Goal: Find contact information: Find contact information

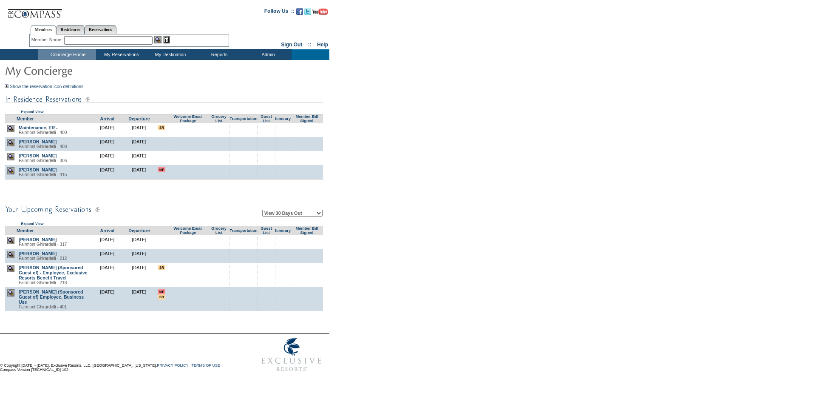
click at [287, 215] on select "View 30 Days Out View 60 Days Out View 90 Days Out" at bounding box center [292, 212] width 60 height 7
select select "90"
click at [263, 211] on select "View 30 Days Out View 60 Days Out View 90 Days Out" at bounding box center [292, 212] width 60 height 7
click at [450, 223] on form "Follow Us ::" at bounding box center [406, 189] width 813 height 374
click at [369, 164] on form "Follow Us ::" at bounding box center [406, 189] width 813 height 374
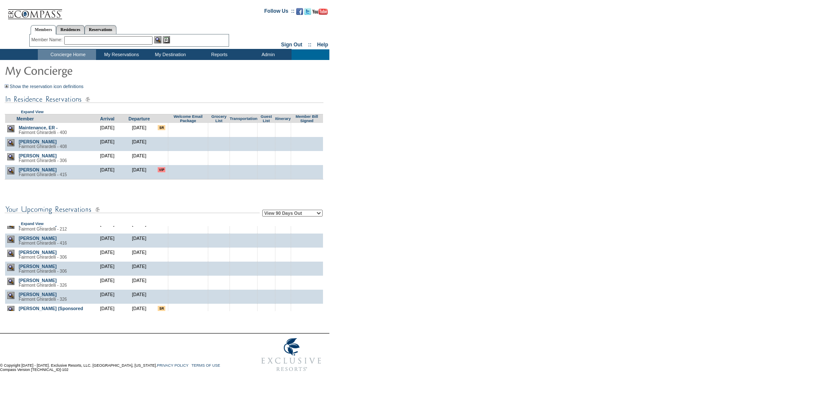
scroll to position [590, 0]
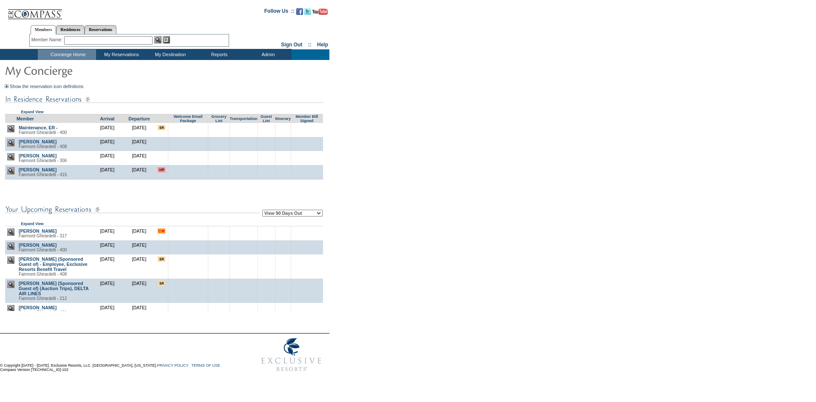
click at [476, 227] on form "Follow Us ::" at bounding box center [406, 189] width 813 height 374
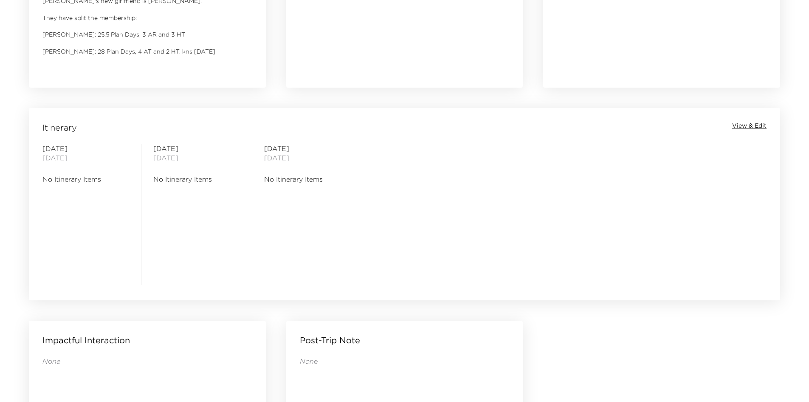
scroll to position [521, 0]
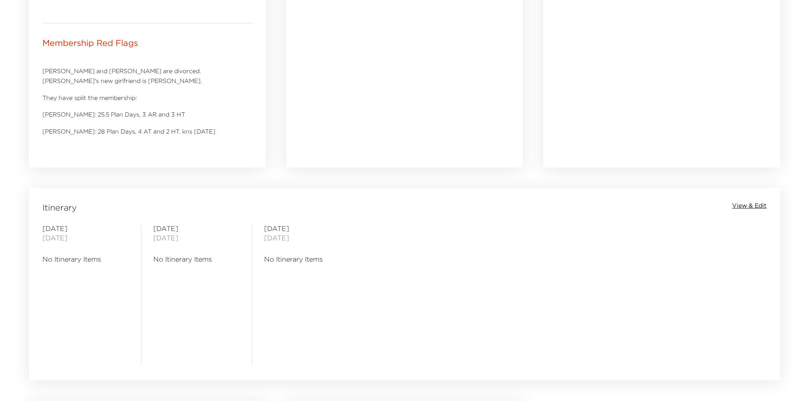
drag, startPoint x: 280, startPoint y: 306, endPoint x: 268, endPoint y: 304, distance: 12.9
drag, startPoint x: 268, startPoint y: 304, endPoint x: 226, endPoint y: 304, distance: 41.6
click at [226, 304] on div "Sunday October 19, 2025 No Itinerary Items" at bounding box center [196, 294] width 87 height 141
drag, startPoint x: 215, startPoint y: 309, endPoint x: 199, endPoint y: 309, distance: 15.7
click at [203, 309] on div "Sunday October 19, 2025 No Itinerary Items" at bounding box center [196, 294] width 87 height 141
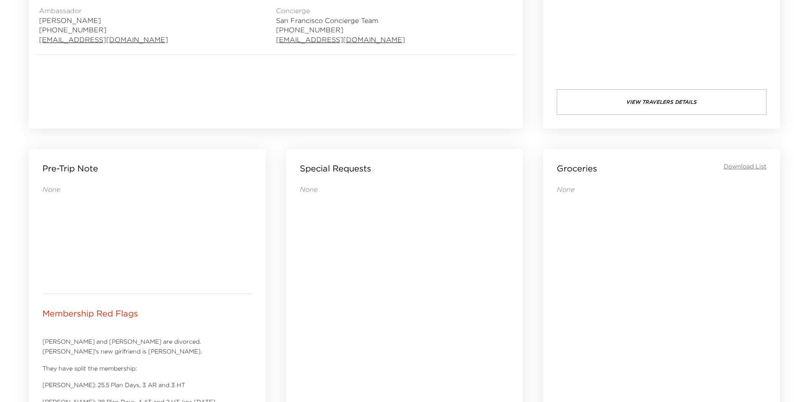
scroll to position [266, 0]
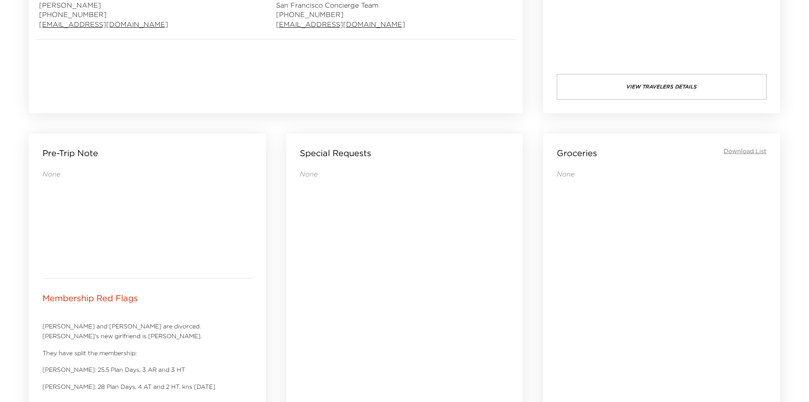
drag, startPoint x: 325, startPoint y: 276, endPoint x: 311, endPoint y: 271, distance: 15.7
drag, startPoint x: 311, startPoint y: 271, endPoint x: 297, endPoint y: 269, distance: 13.8
click at [297, 269] on div "Special Requests None" at bounding box center [404, 277] width 237 height 289
drag, startPoint x: 302, startPoint y: 267, endPoint x: 296, endPoint y: 265, distance: 6.2
click at [296, 265] on div "Special Requests None" at bounding box center [404, 277] width 237 height 289
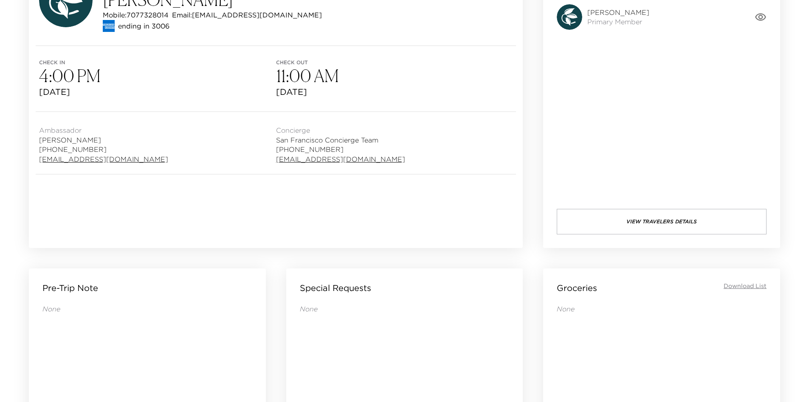
scroll to position [297, 0]
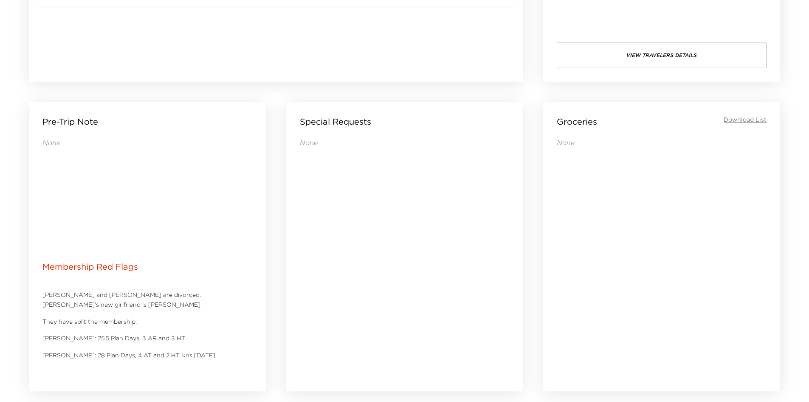
drag, startPoint x: 433, startPoint y: 266, endPoint x: 403, endPoint y: 266, distance: 29.7
click at [403, 266] on div "None" at bounding box center [405, 252] width 210 height 229
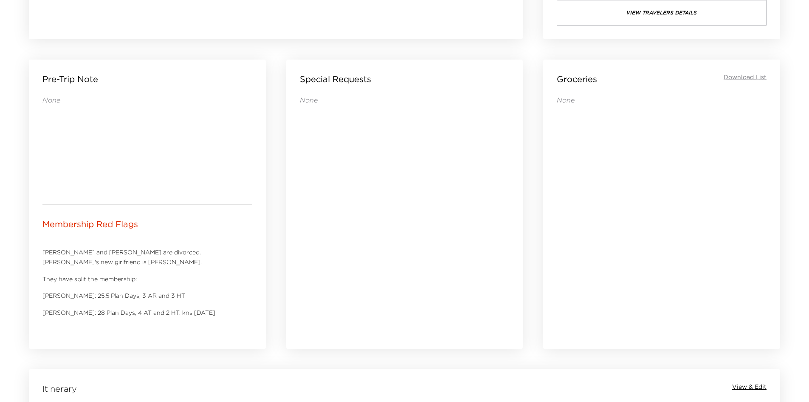
drag, startPoint x: 392, startPoint y: 257, endPoint x: 382, endPoint y: 254, distance: 9.7
click at [382, 254] on div "None" at bounding box center [405, 209] width 210 height 229
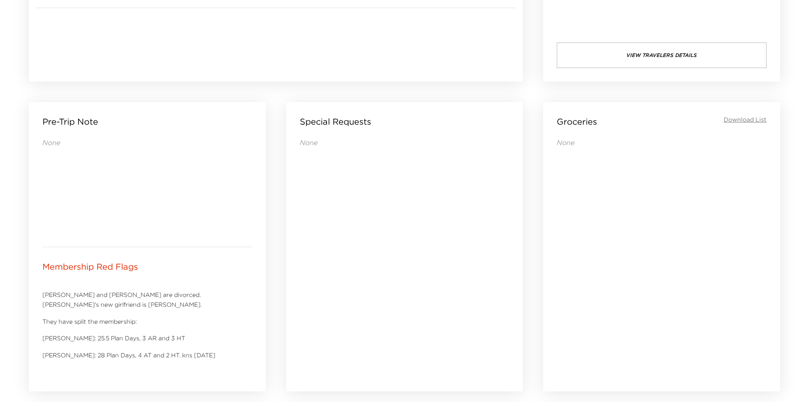
drag, startPoint x: 376, startPoint y: 254, endPoint x: 351, endPoint y: 258, distance: 25.4
click at [351, 258] on div "None" at bounding box center [405, 252] width 210 height 229
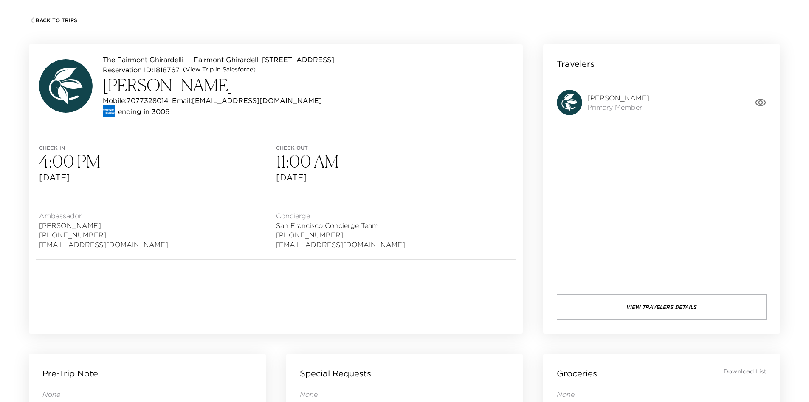
scroll to position [42, 0]
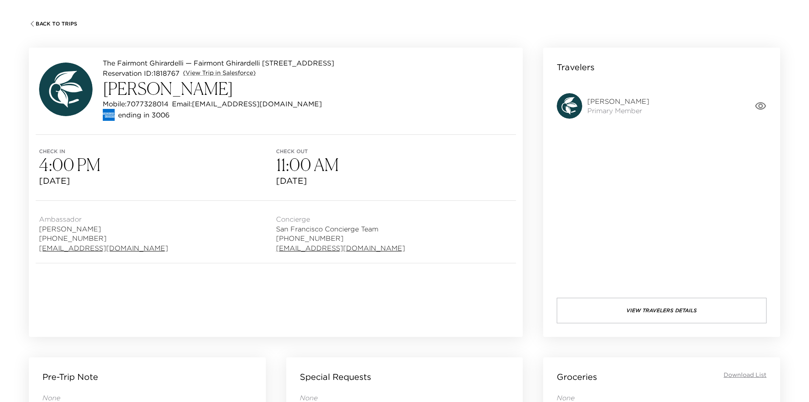
click at [648, 306] on button "View Travelers Details" at bounding box center [662, 309] width 210 height 25
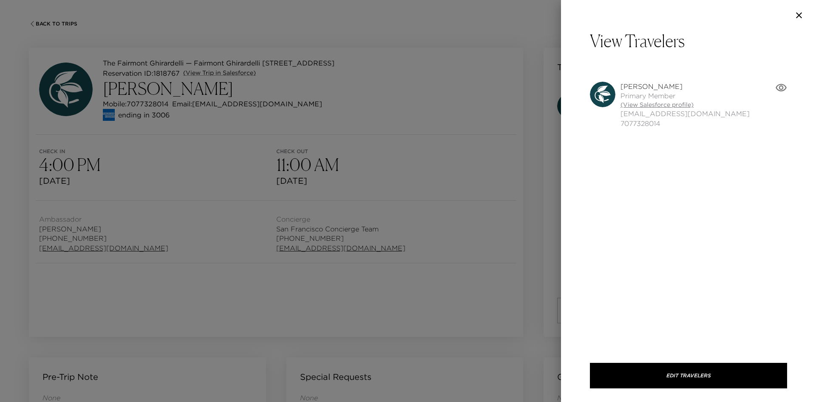
click at [640, 101] on link "(View Salesforce profile)" at bounding box center [684, 105] width 129 height 8
click at [328, 109] on div at bounding box center [408, 201] width 816 height 402
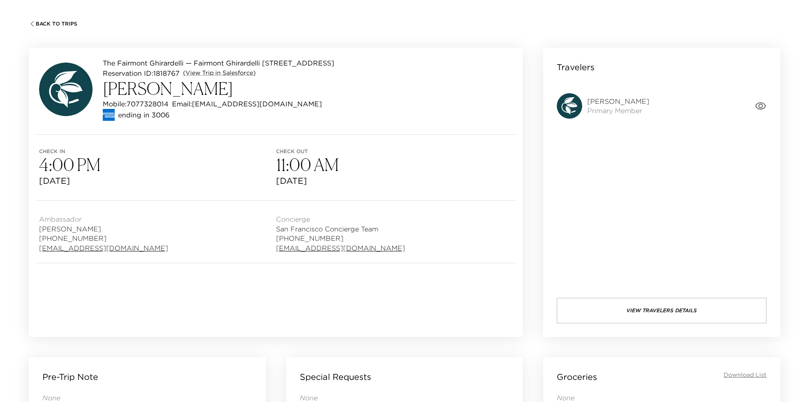
drag, startPoint x: 328, startPoint y: 109, endPoint x: 302, endPoint y: 110, distance: 25.5
click at [325, 110] on div "ending in 3006" at bounding box center [219, 115] width 232 height 12
drag, startPoint x: 298, startPoint y: 104, endPoint x: 290, endPoint y: 111, distance: 10.8
click at [283, 104] on p "Email: kevinkingsonoma@comcast.net" at bounding box center [247, 104] width 150 height 10
click at [291, 112] on div "ending in 3006" at bounding box center [219, 115] width 232 height 12
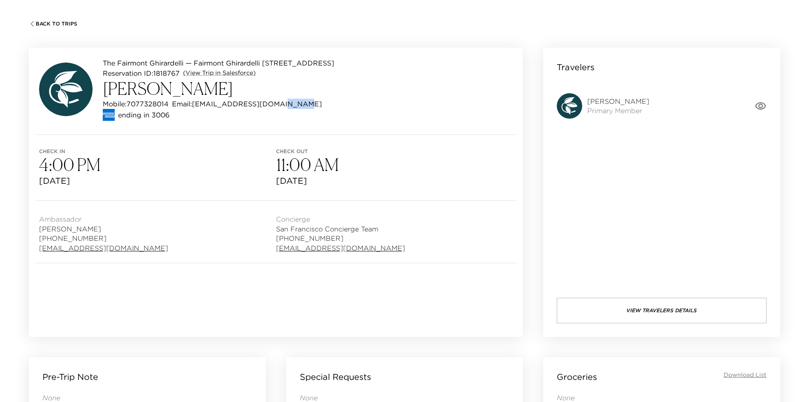
drag, startPoint x: 297, startPoint y: 105, endPoint x: 282, endPoint y: 105, distance: 14.4
click at [282, 105] on p "Email: kevinkingsonoma@comcast.net" at bounding box center [247, 104] width 150 height 10
drag, startPoint x: 294, startPoint y: 114, endPoint x: 298, endPoint y: 112, distance: 4.8
click at [294, 114] on div "ending in 3006" at bounding box center [219, 115] width 232 height 12
drag, startPoint x: 298, startPoint y: 106, endPoint x: 288, endPoint y: 111, distance: 11.8
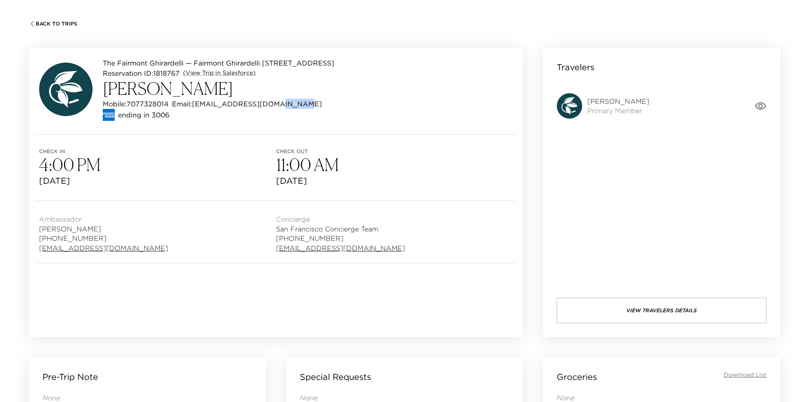
click at [279, 106] on p "Email: kevinkingsonoma@comcast.net" at bounding box center [247, 104] width 150 height 10
click at [296, 110] on div "ending in 3006" at bounding box center [219, 115] width 232 height 12
click at [284, 106] on p "Email: kevinkingsonoma@comcast.net" at bounding box center [247, 104] width 150 height 10
click at [290, 111] on div "ending in 3006" at bounding box center [219, 115] width 232 height 12
drag, startPoint x: 294, startPoint y: 106, endPoint x: 281, endPoint y: 106, distance: 13.2
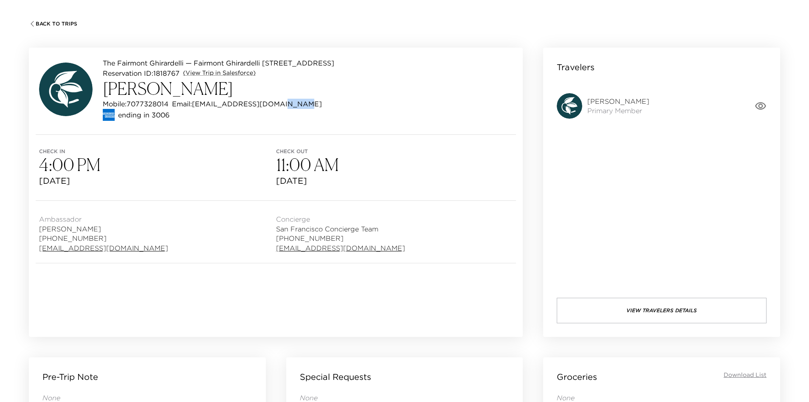
click at [281, 106] on p "Email: kevinkingsonoma@comcast.net" at bounding box center [247, 104] width 150 height 10
click at [293, 117] on div "ending in 3006" at bounding box center [219, 115] width 232 height 12
drag, startPoint x: 301, startPoint y: 103, endPoint x: 293, endPoint y: 110, distance: 10.9
click at [280, 103] on p "Email: kevinkingsonoma@comcast.net" at bounding box center [247, 104] width 150 height 10
click at [299, 113] on div "ending in 3006" at bounding box center [219, 115] width 232 height 12
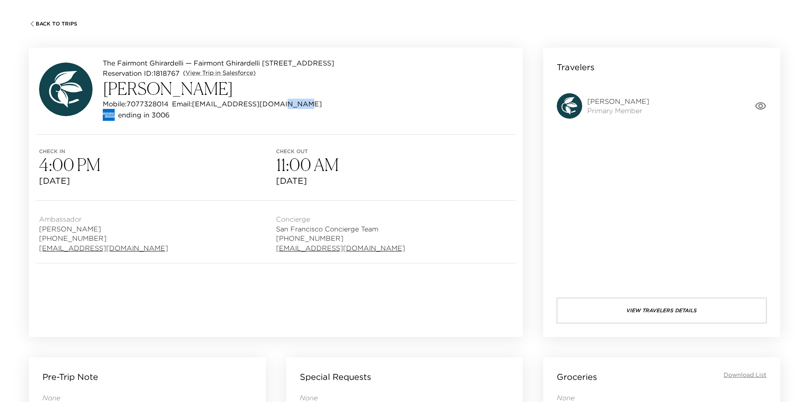
drag, startPoint x: 292, startPoint y: 107, endPoint x: 283, endPoint y: 108, distance: 9.9
click at [283, 107] on p "Email: kevinkingsonoma@comcast.net" at bounding box center [247, 104] width 150 height 10
click at [294, 111] on div "ending in 3006" at bounding box center [219, 115] width 232 height 12
drag, startPoint x: 301, startPoint y: 102, endPoint x: 196, endPoint y: 103, distance: 105.0
click at [196, 103] on p "Email: kevinkingsonoma@comcast.net" at bounding box center [247, 104] width 150 height 10
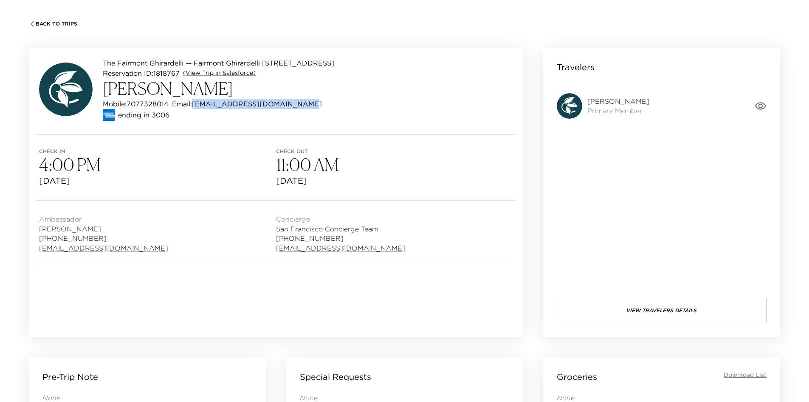
copy p "kevinkingsonoma@comcast.net"
click at [208, 121] on div "The Fairmont Ghirardelli — Fairmont Ghirardelli 317 San Francisco - Fairmont He…" at bounding box center [276, 91] width 494 height 87
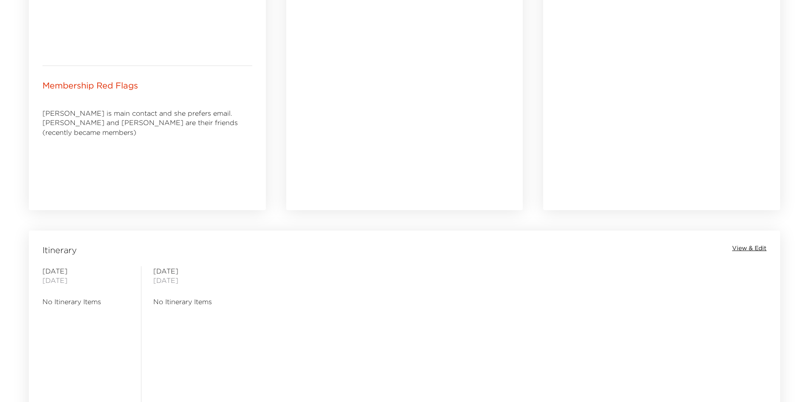
drag, startPoint x: 413, startPoint y: 286, endPoint x: 385, endPoint y: 287, distance: 27.6
click at [390, 287] on div "Saturday October 04, 2025 No Itinerary Items Sunday October 05, 2025 No Itinera…" at bounding box center [405, 336] width 748 height 141
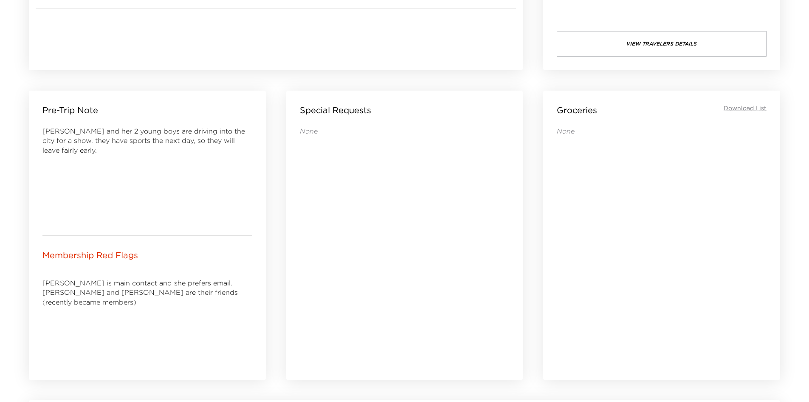
scroll to position [308, 0]
drag, startPoint x: 382, startPoint y: 286, endPoint x: 340, endPoint y: 288, distance: 42.1
click at [341, 288] on div "None" at bounding box center [405, 241] width 210 height 229
drag, startPoint x: 324, startPoint y: 285, endPoint x: 304, endPoint y: 286, distance: 20.4
click at [304, 286] on div "None" at bounding box center [405, 241] width 210 height 229
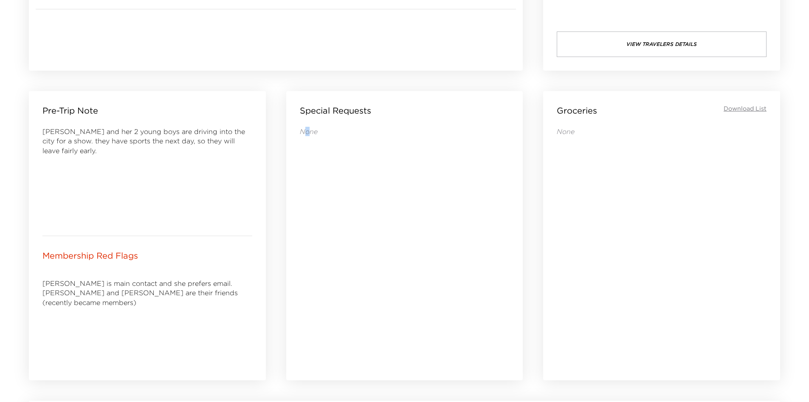
click at [304, 286] on div "None" at bounding box center [405, 241] width 210 height 229
drag, startPoint x: 414, startPoint y: 233, endPoint x: 399, endPoint y: 231, distance: 15.0
click at [400, 231] on div "None" at bounding box center [405, 241] width 210 height 229
drag, startPoint x: 393, startPoint y: 220, endPoint x: 381, endPoint y: 207, distance: 17.5
click at [379, 219] on div "None" at bounding box center [405, 241] width 210 height 229
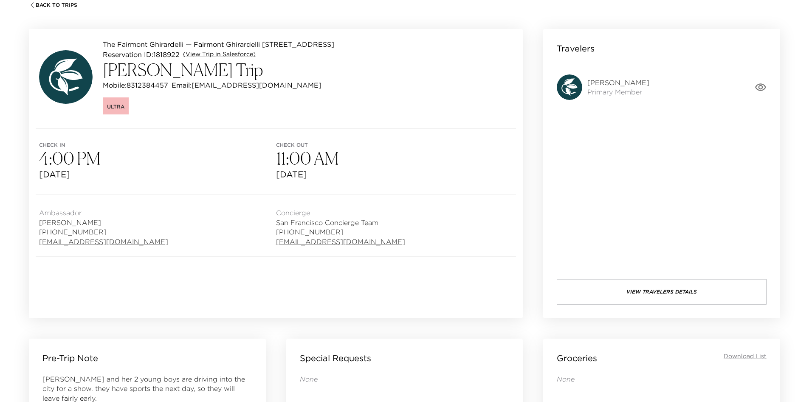
scroll to position [0, 0]
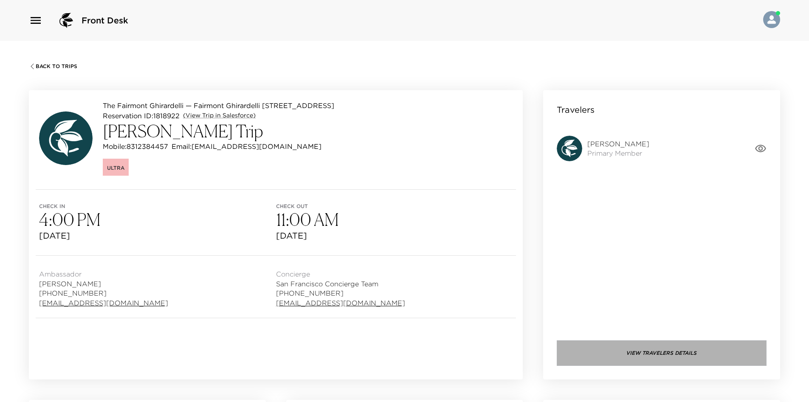
click at [603, 346] on button "View Travelers Details" at bounding box center [662, 352] width 210 height 25
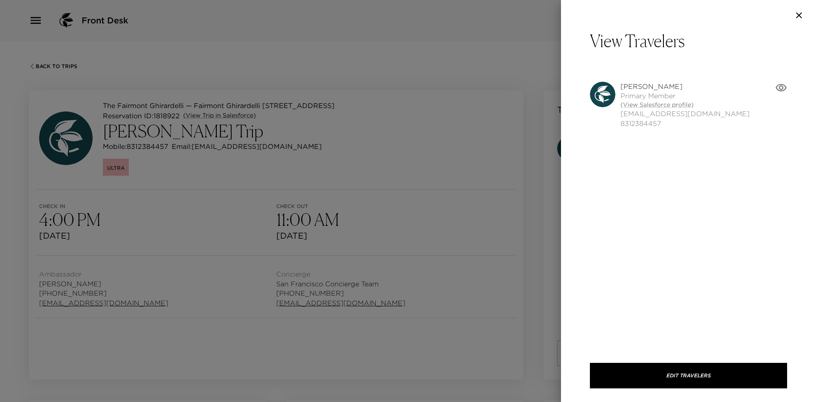
drag, startPoint x: 328, startPoint y: 153, endPoint x: 308, endPoint y: 150, distance: 20.3
click at [328, 153] on div at bounding box center [408, 201] width 816 height 402
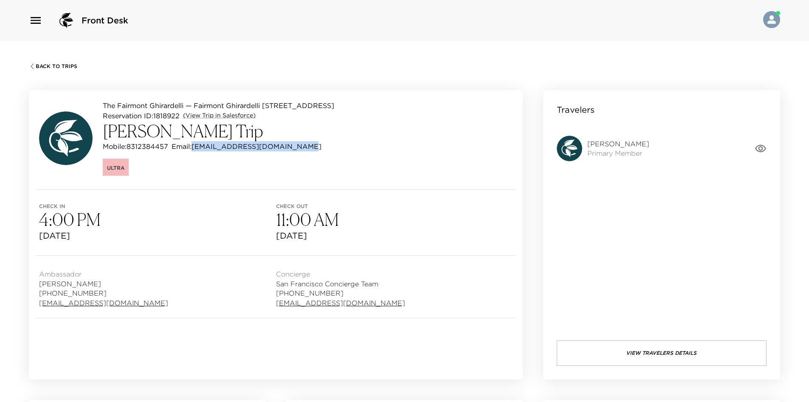
drag, startPoint x: 297, startPoint y: 146, endPoint x: 196, endPoint y: 144, distance: 101.6
click at [196, 144] on div "Mobile: 8312384457 Email: daniellehanyianho@gmail.com" at bounding box center [219, 146] width 232 height 10
copy p "daniellehanyianho@gmail.com"
